Goal: Information Seeking & Learning: Learn about a topic

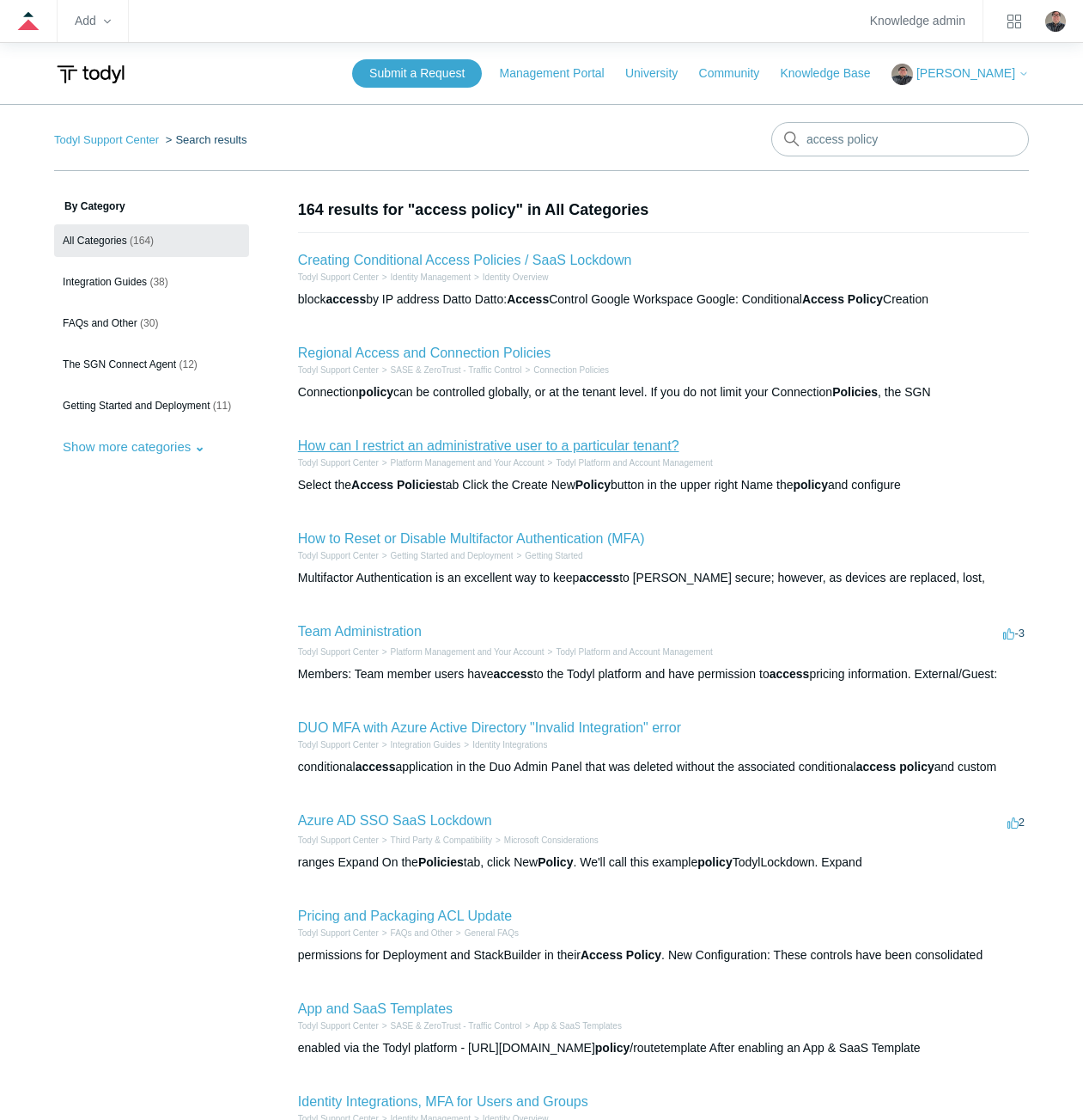
click at [347, 451] on link "How can I restrict an administrative user to a particular tenant?" at bounding box center [489, 445] width 381 height 14
